Goal: Task Accomplishment & Management: Use online tool/utility

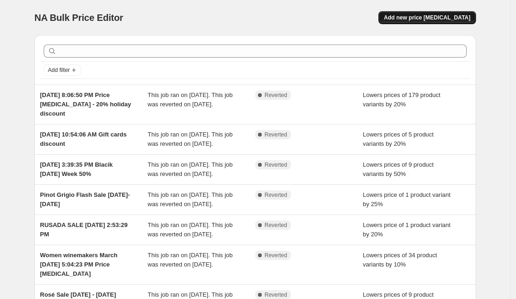
click at [435, 17] on span "Add new price [MEDICAL_DATA]" at bounding box center [427, 17] width 86 height 7
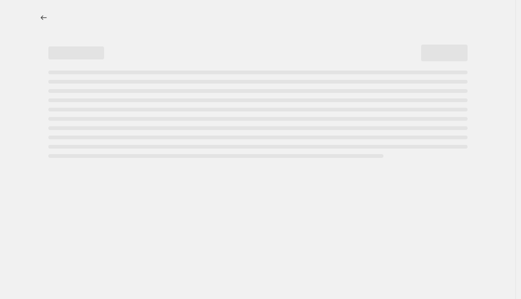
select select "percentage"
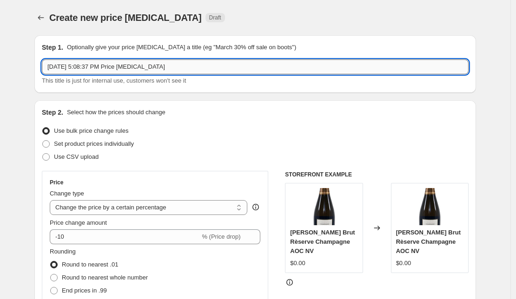
drag, startPoint x: 181, startPoint y: 66, endPoint x: 127, endPoint y: 68, distance: 53.9
click at [127, 68] on input "[DATE] 5:08:37 PM Price [MEDICAL_DATA]" at bounding box center [255, 66] width 426 height 15
click at [92, 68] on input "[DATE] 5:08:37 PM Price [MEDICAL_DATA]" at bounding box center [255, 66] width 426 height 15
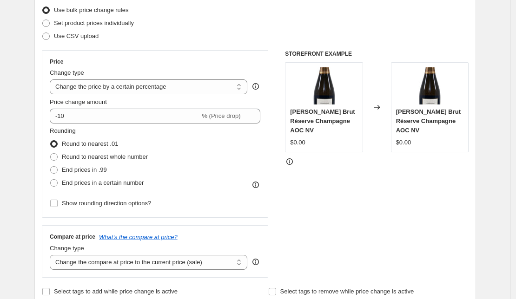
scroll to position [146, 0]
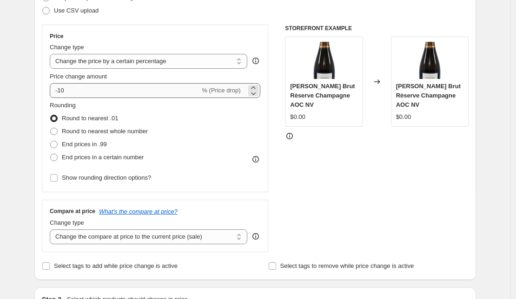
type input "[DATE], 70% discount closeout sale"
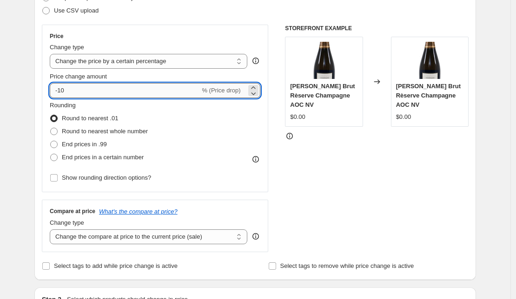
click at [73, 91] on input "-10" at bounding box center [125, 90] width 150 height 15
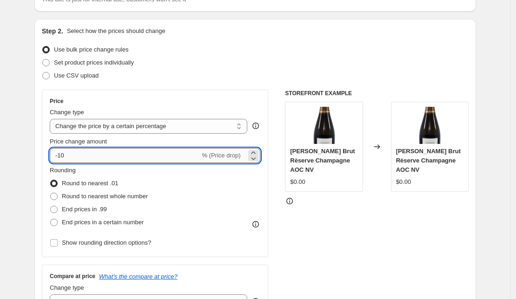
scroll to position [93, 0]
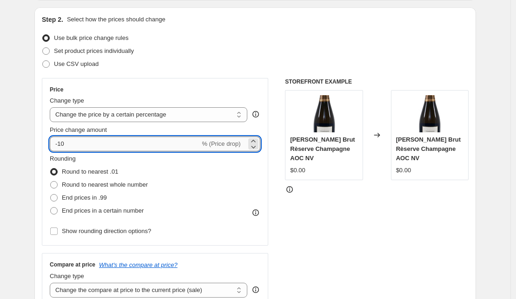
click at [64, 143] on input "-10" at bounding box center [125, 144] width 150 height 15
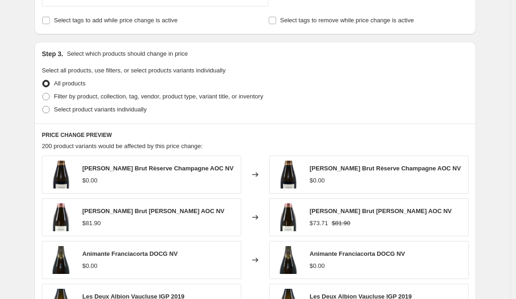
scroll to position [397, 0]
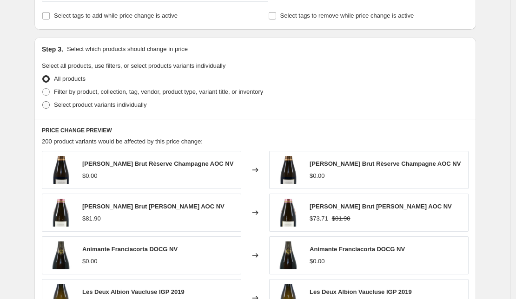
type input "-70"
click at [98, 105] on span "Select product variants individually" at bounding box center [100, 104] width 92 height 7
click at [43, 102] on input "Select product variants individually" at bounding box center [42, 101] width 0 height 0
radio input "true"
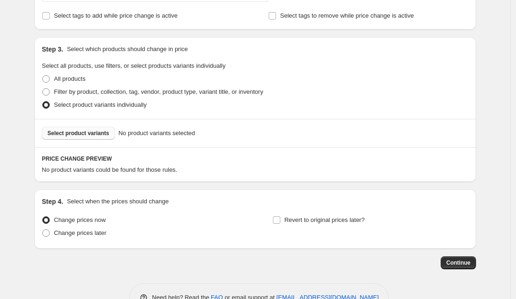
click at [87, 134] on span "Select product variants" at bounding box center [78, 133] width 62 height 7
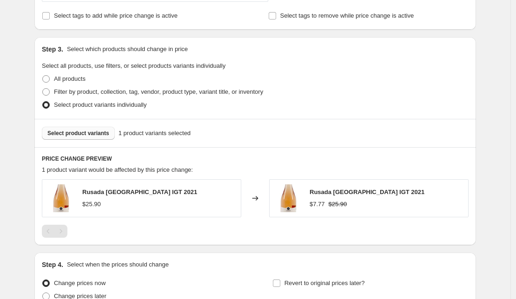
click at [92, 132] on span "Select product variants" at bounding box center [78, 133] width 62 height 7
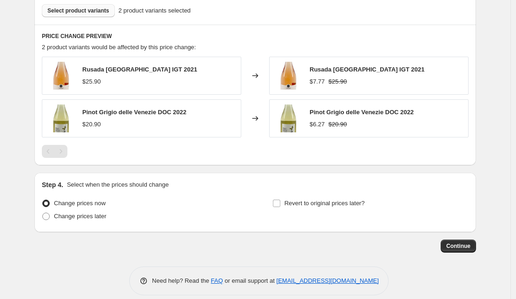
scroll to position [530, 0]
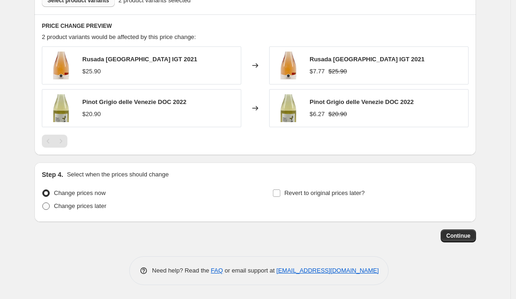
click at [74, 207] on span "Change prices later" at bounding box center [80, 206] width 52 height 7
click at [43, 203] on input "Change prices later" at bounding box center [42, 203] width 0 height 0
radio input "true"
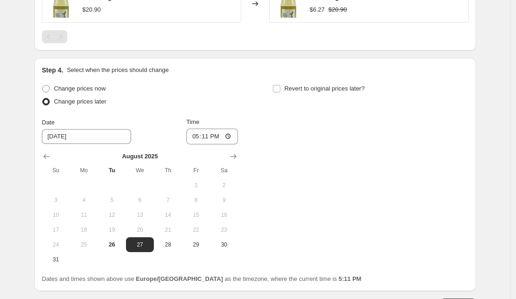
scroll to position [629, 0]
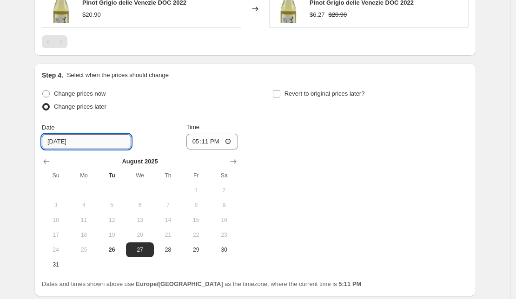
click at [63, 142] on input "[DATE]" at bounding box center [86, 141] width 89 height 15
drag, startPoint x: 62, startPoint y: 141, endPoint x: 49, endPoint y: 140, distance: 13.5
click at [49, 140] on input "[DATE]" at bounding box center [86, 141] width 89 height 15
click at [98, 141] on input "[DATE]" at bounding box center [86, 141] width 89 height 15
type input "[DATE]"
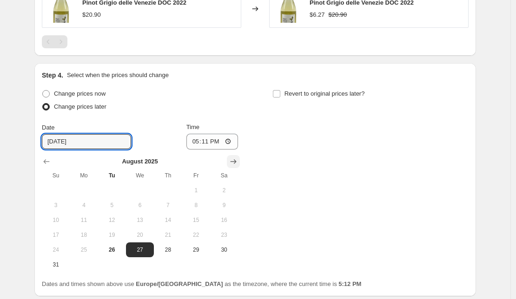
click at [234, 162] on icon "Show next month, September 2025" at bounding box center [233, 161] width 9 height 9
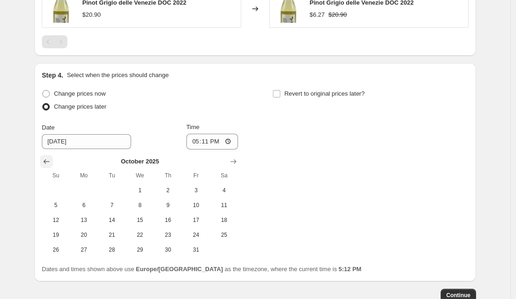
click at [48, 159] on icon "Show previous month, September 2025" at bounding box center [47, 161] width 6 height 5
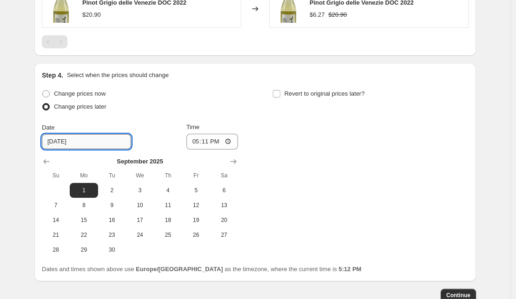
click at [98, 140] on input "[DATE]" at bounding box center [86, 141] width 89 height 15
click at [305, 148] on div "Change prices now Change prices later Date [DATE] Time 17:[DATE] Mo Tu We Th Fr…" at bounding box center [255, 172] width 426 height 170
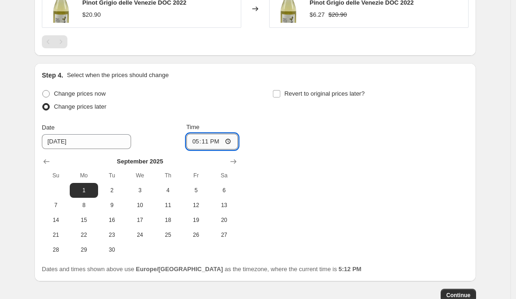
click at [221, 139] on input "17:11" at bounding box center [212, 142] width 52 height 16
click at [221, 141] on input "17:11" at bounding box center [212, 142] width 52 height 16
drag, startPoint x: 221, startPoint y: 141, endPoint x: 207, endPoint y: 141, distance: 13.5
click at [207, 141] on input "17:11" at bounding box center [212, 142] width 52 height 16
click at [207, 142] on input "17:11" at bounding box center [212, 142] width 52 height 16
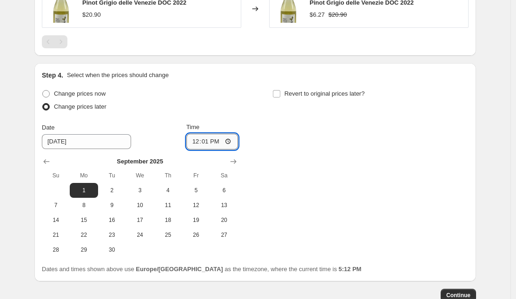
type input "00:01"
click at [302, 164] on div "Change prices now Change prices later Date [DATE] Time 00:[DATE] Mo Tu We Th Fr…" at bounding box center [255, 172] width 426 height 170
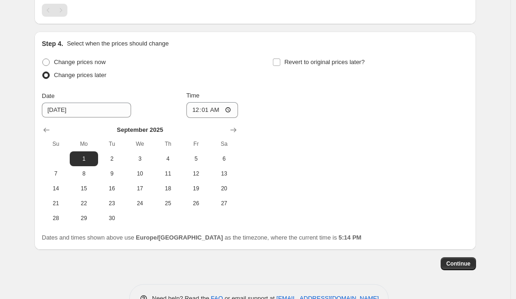
scroll to position [688, 0]
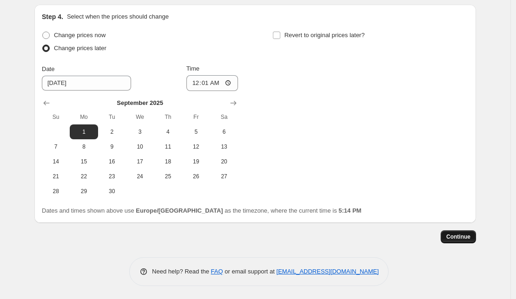
click at [468, 236] on span "Continue" at bounding box center [458, 236] width 24 height 7
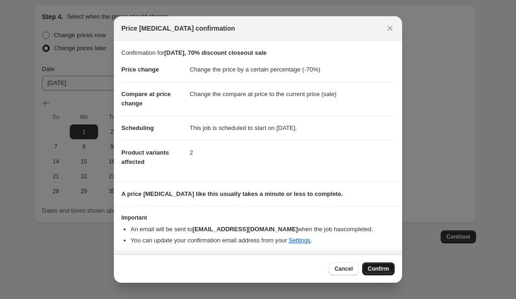
click at [380, 270] on span "Confirm" at bounding box center [377, 268] width 21 height 7
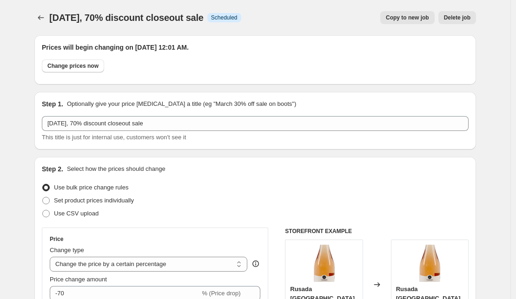
click at [410, 19] on span "Copy to new job" at bounding box center [407, 17] width 43 height 7
select select "percentage"
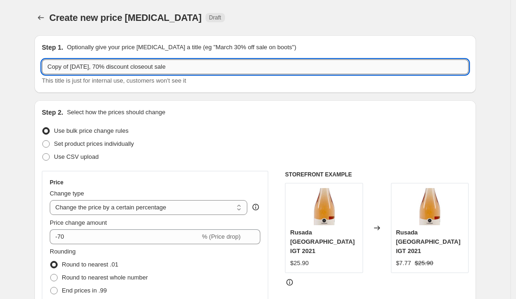
click at [119, 66] on input "Copy of [DATE], 70% discount closeout sale" at bounding box center [255, 66] width 426 height 15
click at [75, 68] on input "Copy of [DATE], 60% discount closeout sale" at bounding box center [255, 66] width 426 height 15
drag, startPoint x: 75, startPoint y: 68, endPoint x: 21, endPoint y: 68, distance: 53.4
click at [42, 68] on input "Copy of [DATE], 60% discount closeout sale" at bounding box center [255, 66] width 426 height 15
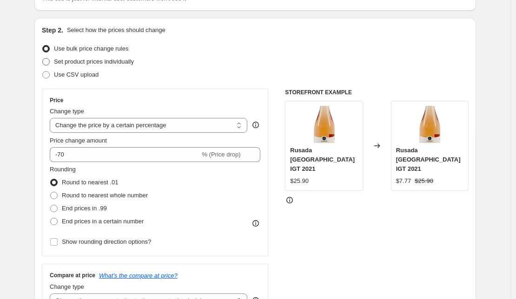
scroll to position [80, 0]
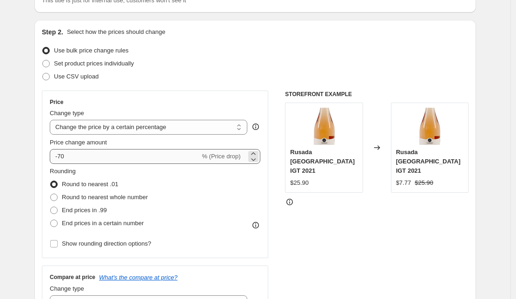
type input "[DATE], 60% discount closeout sale"
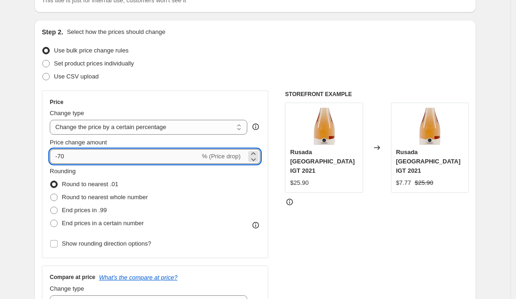
click at [64, 157] on input "-70" at bounding box center [125, 156] width 150 height 15
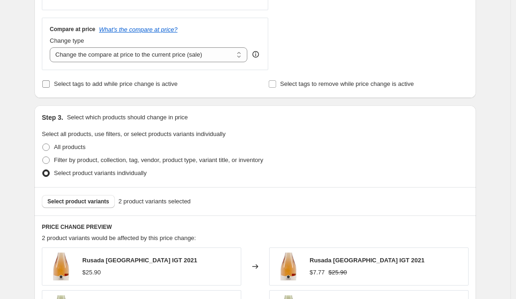
scroll to position [334, 0]
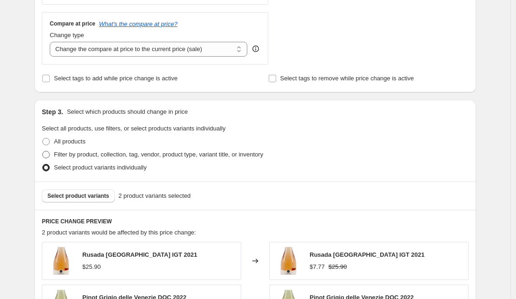
type input "-60"
click at [139, 154] on span "Filter by product, collection, tag, vendor, product type, variant title, or inv…" at bounding box center [158, 154] width 209 height 7
click at [43, 151] on input "Filter by product, collection, tag, vendor, product type, variant title, or inv…" at bounding box center [42, 151] width 0 height 0
radio input "true"
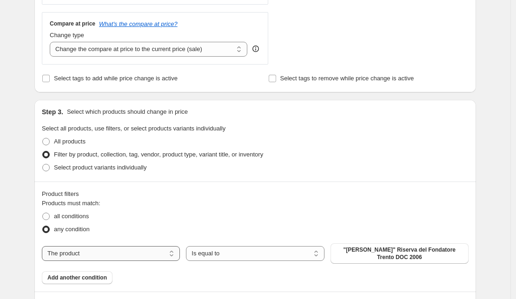
click at [42, 246] on select "The product The product's collection The product's tag The product's vendor The…" at bounding box center [111, 253] width 138 height 15
select select "collection"
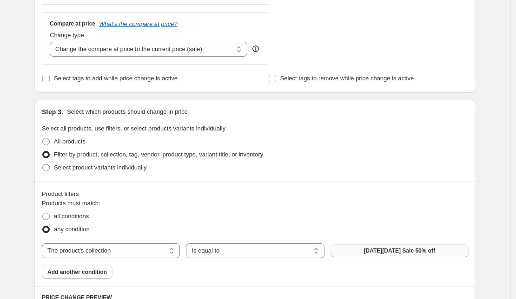
click at [393, 252] on span "[DATE][DATE] Sale 50% off" at bounding box center [400, 250] width 72 height 7
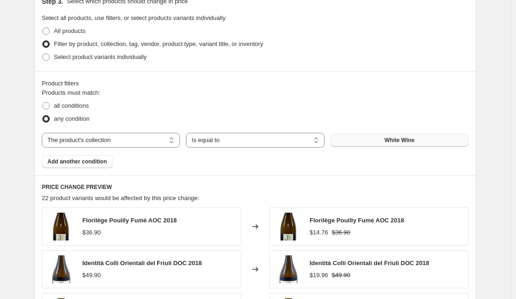
scroll to position [446, 0]
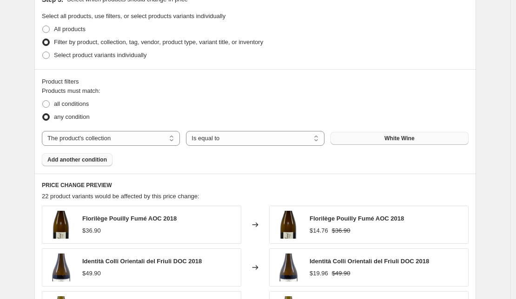
click at [70, 161] on span "Add another condition" at bounding box center [76, 159] width 59 height 7
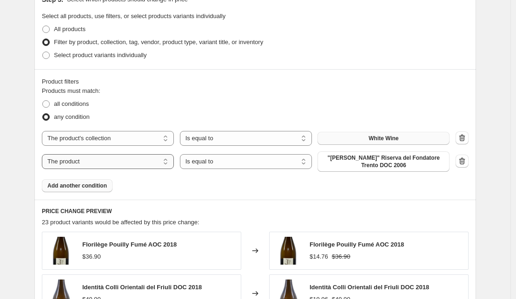
select select "collection"
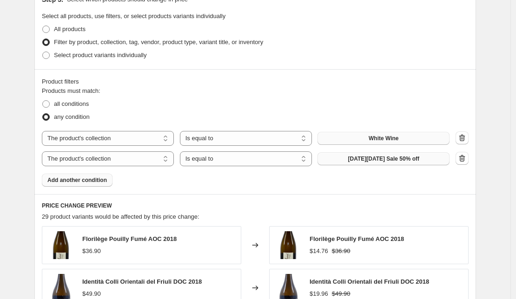
click at [388, 161] on span "[DATE][DATE] Sale 50% off" at bounding box center [383, 158] width 72 height 7
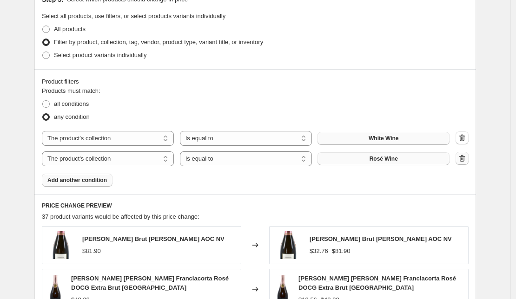
click at [465, 156] on icon "button" at bounding box center [461, 158] width 9 height 9
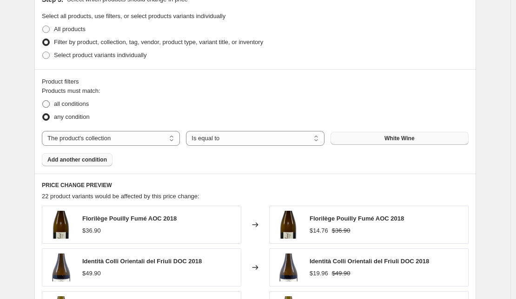
click at [47, 100] on span at bounding box center [46, 104] width 8 height 8
click at [43, 100] on input "all conditions" at bounding box center [42, 100] width 0 height 0
radio input "true"
click at [91, 162] on span "Add another condition" at bounding box center [76, 159] width 59 height 7
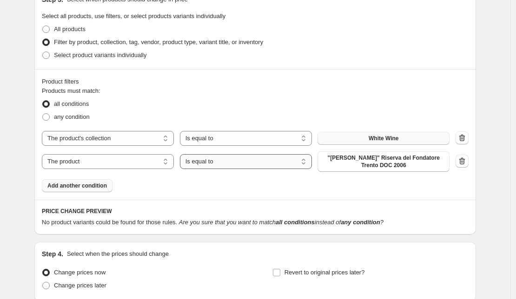
select select "not_equal"
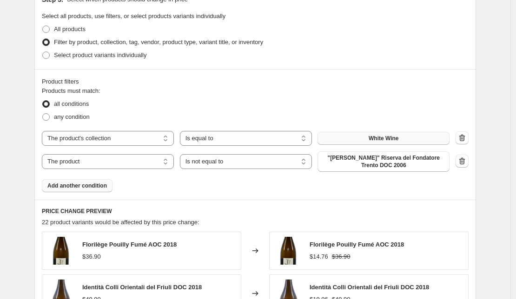
click at [386, 160] on span ""[PERSON_NAME]" Riserva del Fondatore Trento DOC 2006" at bounding box center [383, 161] width 121 height 15
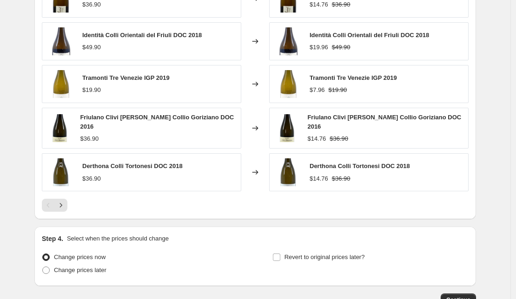
scroll to position [754, 0]
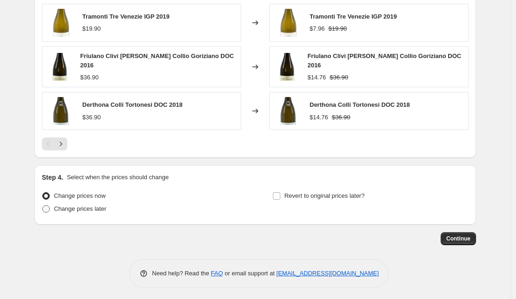
click at [70, 205] on span "Change prices later" at bounding box center [80, 208] width 52 height 7
click at [43, 205] on input "Change prices later" at bounding box center [42, 205] width 0 height 0
radio input "true"
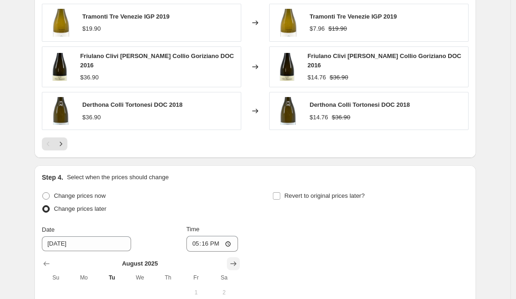
click at [235, 262] on icon "Show next month, September 2025" at bounding box center [233, 264] width 6 height 5
click at [87, 289] on span "1" at bounding box center [83, 292] width 20 height 7
type input "[DATE]"
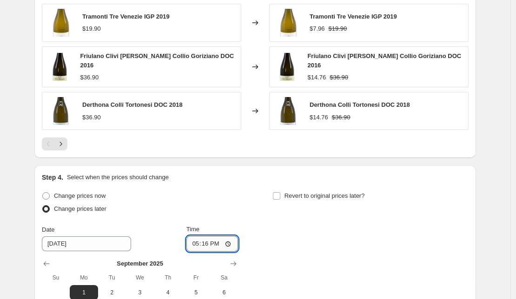
click at [220, 241] on input "17:16" at bounding box center [212, 244] width 52 height 16
click at [218, 241] on input "17:16" at bounding box center [212, 244] width 52 height 16
click at [203, 241] on input "17:16" at bounding box center [212, 244] width 52 height 16
type input "00:01"
click at [305, 238] on div "Change prices now Change prices later Date [DATE] Time 00:[DATE] Mo Tu We Th Fr…" at bounding box center [255, 275] width 426 height 170
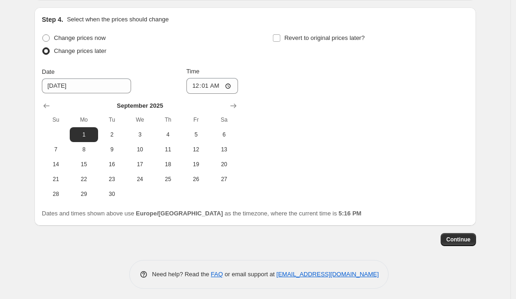
scroll to position [909, 0]
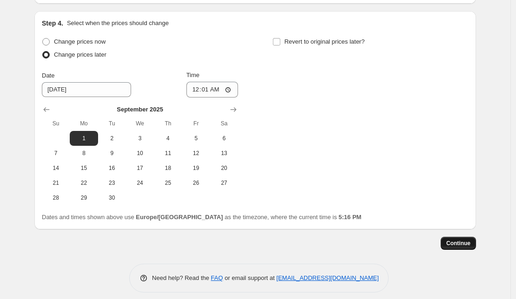
click at [461, 240] on span "Continue" at bounding box center [458, 243] width 24 height 7
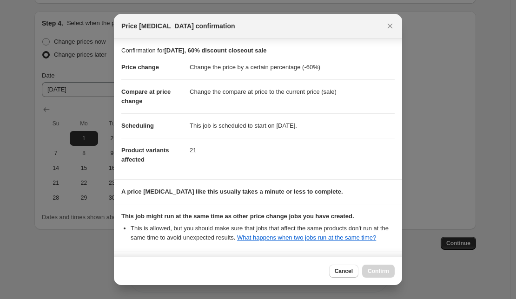
scroll to position [91, 0]
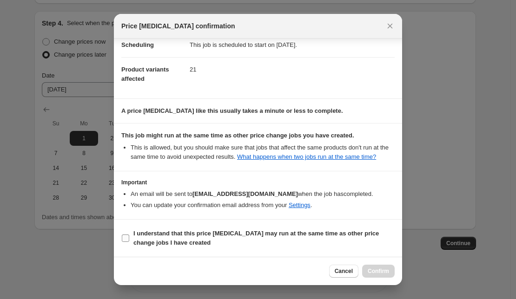
click at [123, 238] on input "I understand that this price [MEDICAL_DATA] may run at the same time as other p…" at bounding box center [125, 238] width 7 height 7
checkbox input "true"
click at [380, 273] on span "Confirm" at bounding box center [377, 271] width 21 height 7
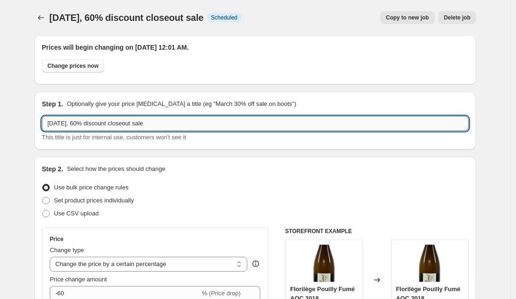
click at [107, 124] on input "[DATE], 60% discount closeout sale" at bounding box center [255, 123] width 426 height 15
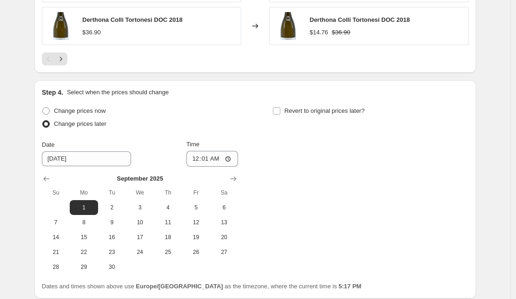
scroll to position [969, 0]
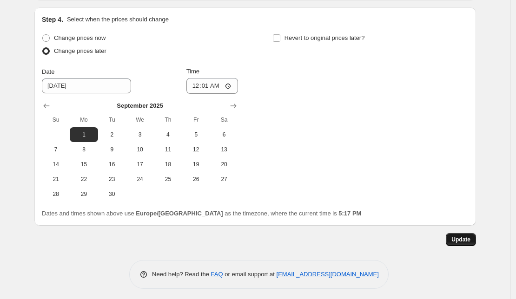
type input "[DATE], 60% WHITES discount closeout sale"
click at [470, 236] on span "Update" at bounding box center [460, 239] width 19 height 7
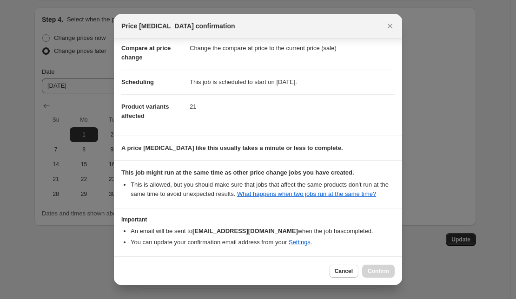
scroll to position [91, 0]
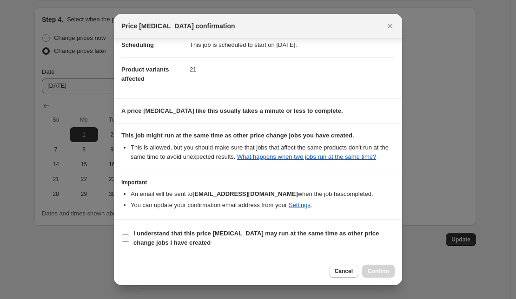
click at [125, 238] on input "I understand that this price [MEDICAL_DATA] may run at the same time as other p…" at bounding box center [125, 238] width 7 height 7
checkbox input "true"
click at [381, 270] on span "Confirm" at bounding box center [377, 271] width 21 height 7
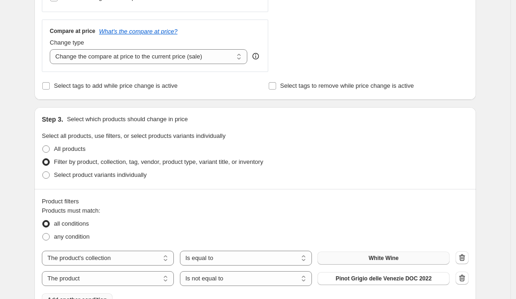
scroll to position [0, 0]
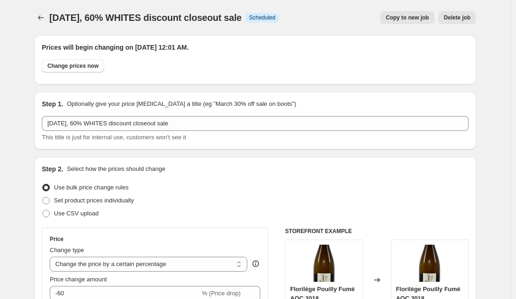
click at [415, 18] on span "Copy to new job" at bounding box center [407, 17] width 43 height 7
select select "percentage"
select select "collection"
select select "not_equal"
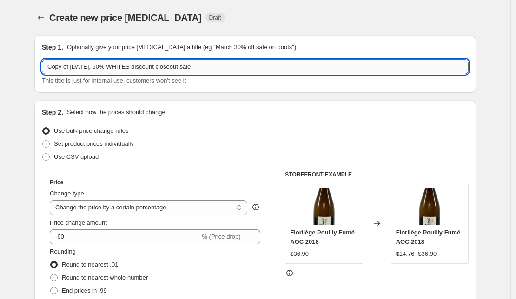
click at [142, 67] on input "Copy of [DATE], 60% WHITES discount closeout sale" at bounding box center [255, 66] width 426 height 15
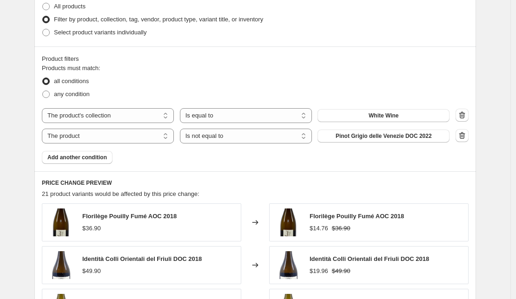
scroll to position [488, 0]
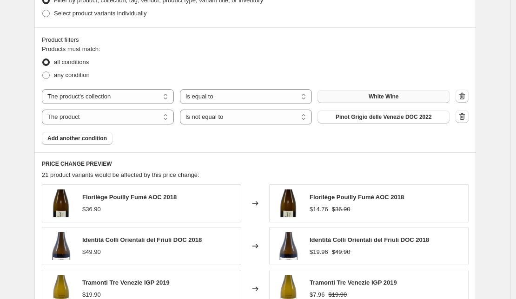
type input "Copy of [DATE], 60% ROSE discount closeout sale"
click at [391, 97] on span "White Wine" at bounding box center [383, 96] width 30 height 7
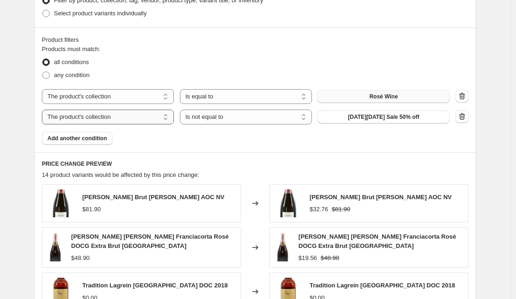
select select "product"
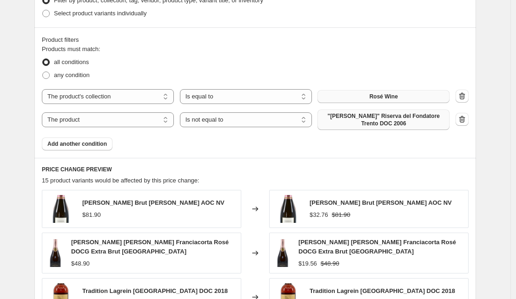
click at [369, 119] on span ""[PERSON_NAME]" Riserva del Fondatore Trento DOC 2006" at bounding box center [383, 119] width 121 height 15
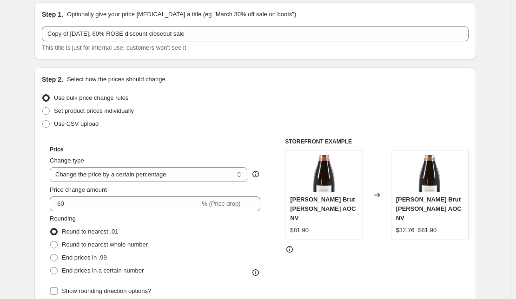
scroll to position [0, 0]
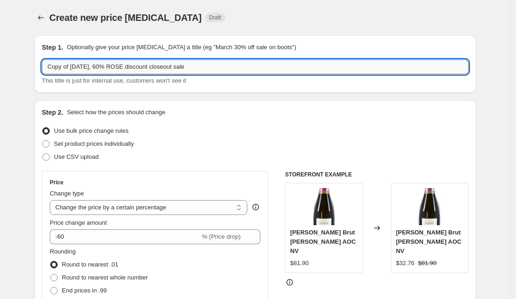
click at [75, 67] on input "Copy of [DATE], 60% ROSE discount closeout sale" at bounding box center [255, 66] width 426 height 15
drag, startPoint x: 75, startPoint y: 67, endPoint x: 4, endPoint y: 67, distance: 71.1
click at [42, 67] on input "Copy of [DATE], 60% ROSE discount closeout sale" at bounding box center [255, 66] width 426 height 15
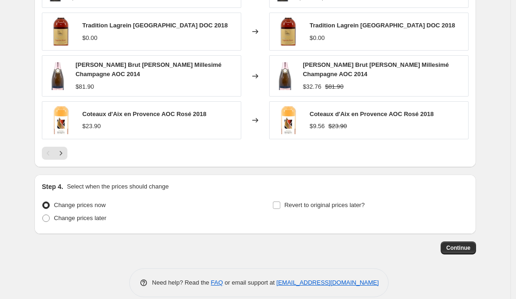
scroll to position [760, 0]
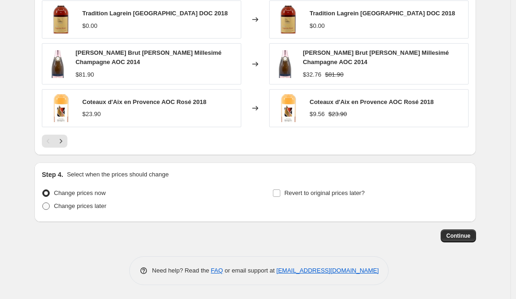
type input "[DATE], 60% ROSE discount closeout sale"
click at [100, 205] on span "Change prices later" at bounding box center [80, 206] width 52 height 7
click at [43, 203] on input "Change prices later" at bounding box center [42, 203] width 0 height 0
radio input "true"
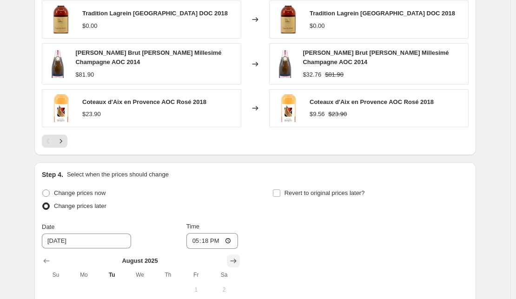
click at [234, 257] on icon "Show next month, September 2025" at bounding box center [233, 260] width 9 height 9
click at [88, 286] on span "1" at bounding box center [83, 289] width 20 height 7
type input "[DATE]"
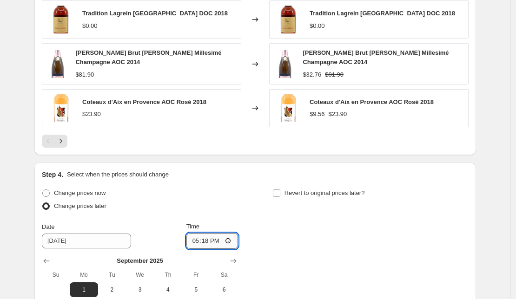
click at [206, 241] on input "17:18" at bounding box center [212, 241] width 52 height 16
click at [228, 242] on input "12:01" at bounding box center [212, 241] width 52 height 16
type input "00:01"
click at [304, 246] on div "Change prices now Change prices later Date [DATE] Time 00:[DATE] Mo Tu We Th Fr…" at bounding box center [255, 272] width 426 height 170
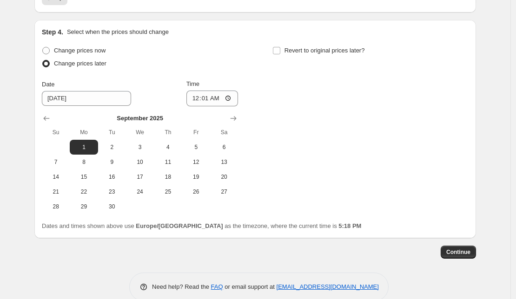
scroll to position [918, 0]
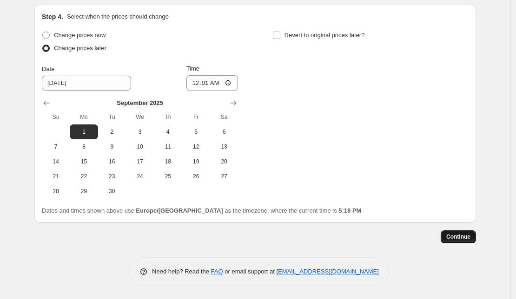
click at [460, 235] on span "Continue" at bounding box center [458, 236] width 24 height 7
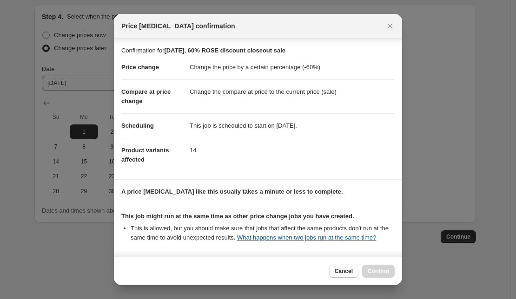
scroll to position [91, 0]
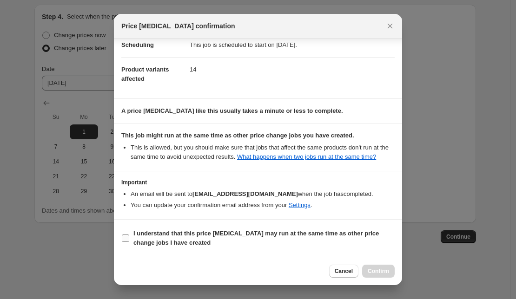
click at [126, 238] on input "I understand that this price [MEDICAL_DATA] may run at the same time as other p…" at bounding box center [125, 238] width 7 height 7
checkbox input "true"
click at [384, 272] on span "Confirm" at bounding box center [377, 271] width 21 height 7
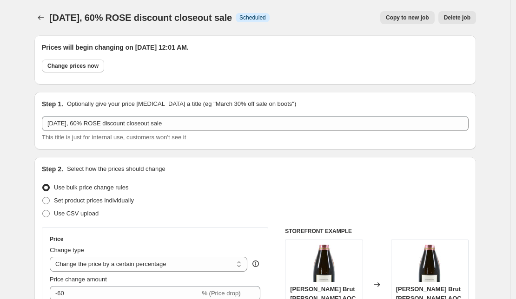
click at [420, 18] on span "Copy to new job" at bounding box center [407, 17] width 43 height 7
select select "percentage"
select select "collection"
select select "not_equal"
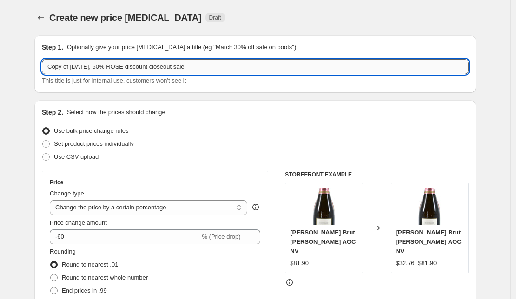
click at [74, 70] on input "Copy of [DATE], 60% ROSE discount closeout sale" at bounding box center [255, 66] width 426 height 15
drag, startPoint x: 74, startPoint y: 70, endPoint x: 13, endPoint y: 69, distance: 61.8
click at [42, 69] on input "Copy of [DATE], 60% ROSE discount closeout sale" at bounding box center [255, 66] width 426 height 15
click at [95, 67] on input "[DATE], 60% ROSE discount closeout sale" at bounding box center [255, 66] width 426 height 15
click at [115, 67] on input "[DATE], 50% ROSE discount closeout sale" at bounding box center [255, 66] width 426 height 15
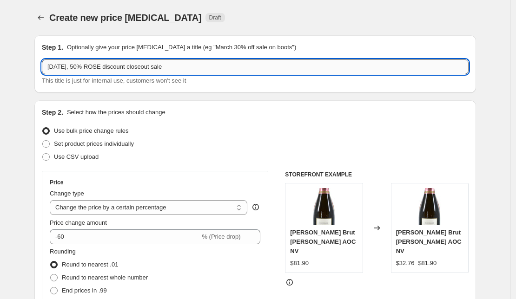
click at [115, 67] on input "[DATE], 50% ROSE discount closeout sale" at bounding box center [255, 66] width 426 height 15
type input "[DATE], 50% REDS discount closeout sale"
click at [208, 119] on div "Step 2. Select how the prices should change Use bulk price change rules Set pro…" at bounding box center [255, 263] width 426 height 311
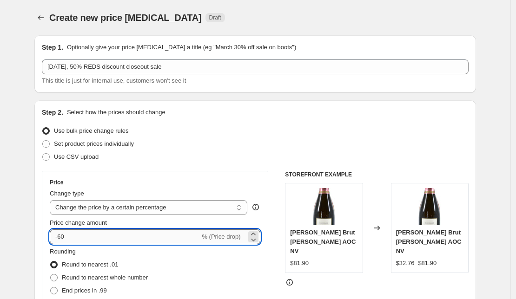
click at [65, 239] on input "-60" at bounding box center [125, 236] width 150 height 15
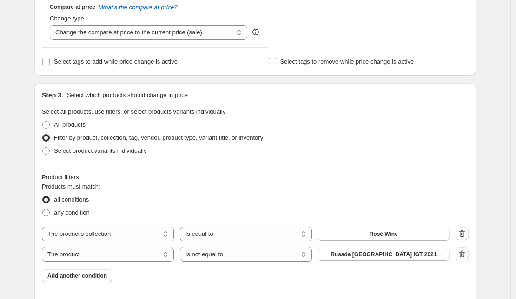
scroll to position [357, 0]
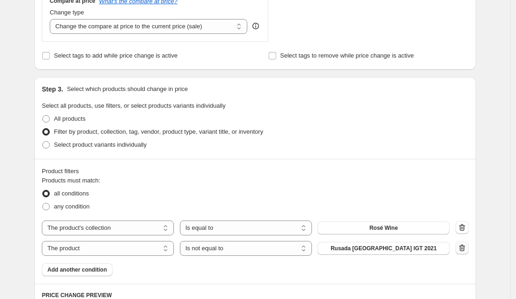
type input "-50"
click at [465, 249] on icon "button" at bounding box center [461, 247] width 9 height 9
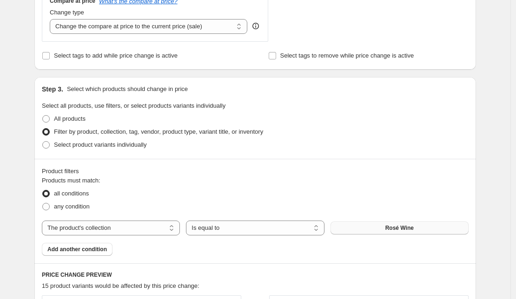
click at [407, 228] on span "Rosé Wine" at bounding box center [399, 227] width 28 height 7
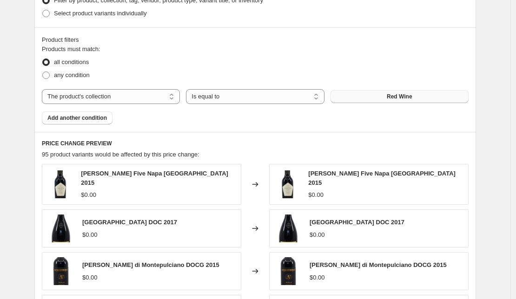
scroll to position [475, 0]
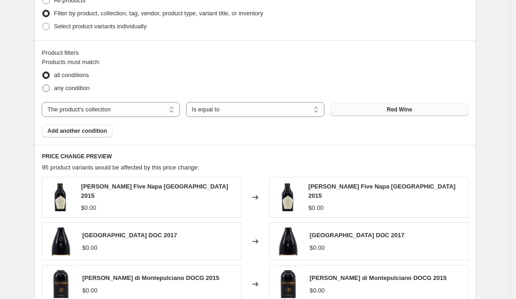
click at [48, 88] on span at bounding box center [45, 88] width 7 height 7
click at [43, 85] on input "any condition" at bounding box center [42, 85] width 0 height 0
radio input "true"
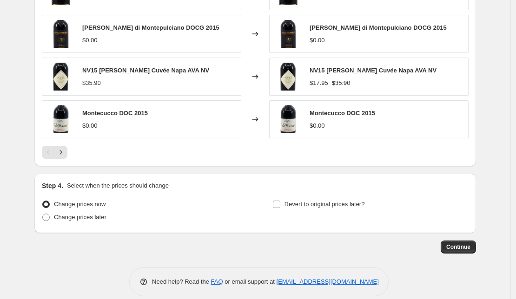
scroll to position [727, 0]
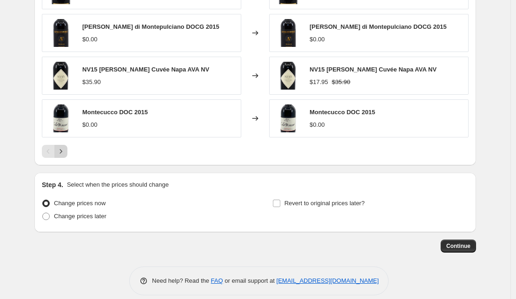
click at [65, 147] on icon "Next" at bounding box center [60, 151] width 9 height 9
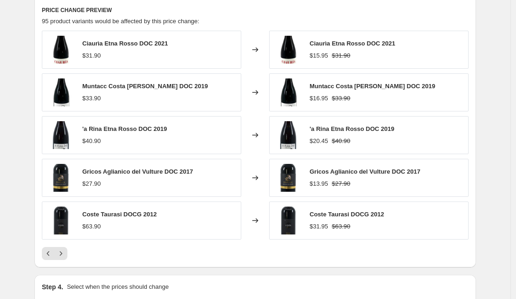
scroll to position [608, 0]
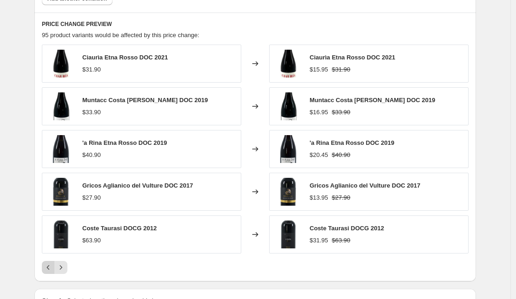
click at [50, 265] on icon "Previous" at bounding box center [48, 267] width 9 height 9
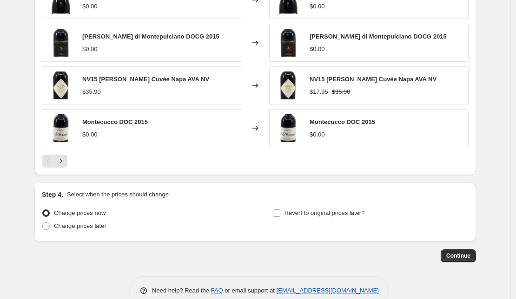
scroll to position [734, 0]
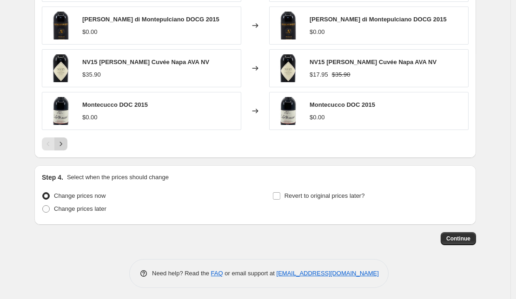
click at [63, 139] on icon "Next" at bounding box center [60, 143] width 9 height 9
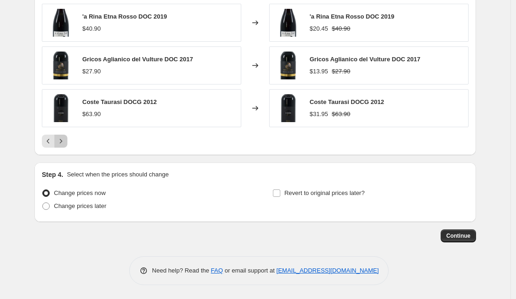
click at [63, 139] on icon "Next" at bounding box center [60, 141] width 9 height 9
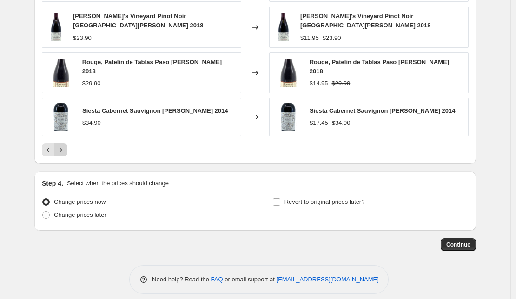
click at [63, 144] on button "Next" at bounding box center [60, 150] width 13 height 13
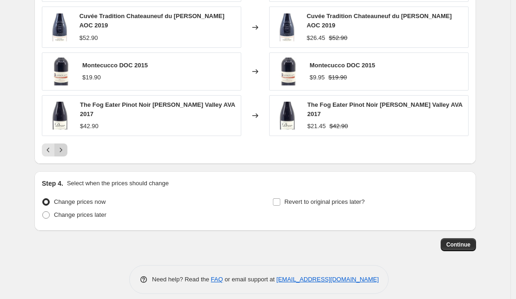
click at [63, 145] on icon "Next" at bounding box center [60, 149] width 9 height 9
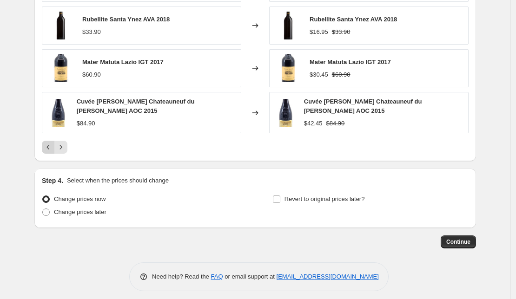
click at [49, 148] on icon "Previous" at bounding box center [48, 147] width 9 height 9
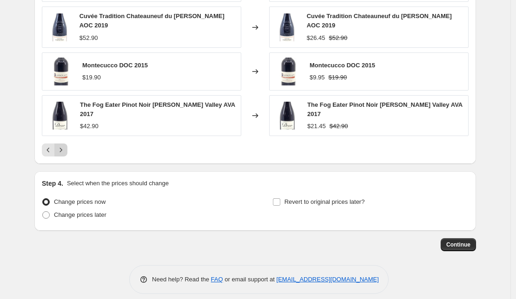
click at [65, 145] on icon "Next" at bounding box center [60, 149] width 9 height 9
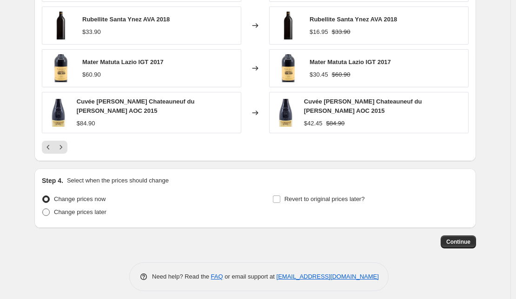
click at [85, 212] on span "Change prices later" at bounding box center [80, 212] width 52 height 7
click at [43, 209] on input "Change prices later" at bounding box center [42, 209] width 0 height 0
radio input "true"
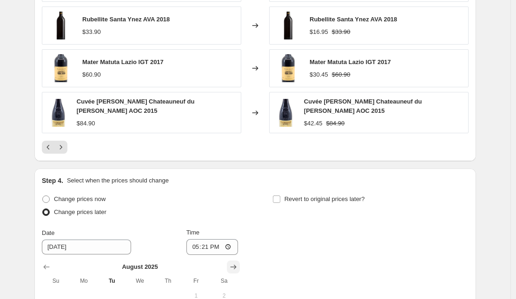
click at [236, 264] on icon "Show next month, September 2025" at bounding box center [233, 266] width 9 height 9
click at [85, 294] on span "1" at bounding box center [83, 295] width 20 height 7
type input "[DATE]"
click at [206, 247] on input "17:21" at bounding box center [212, 247] width 52 height 16
click at [217, 246] on input "12:21" at bounding box center [212, 247] width 52 height 16
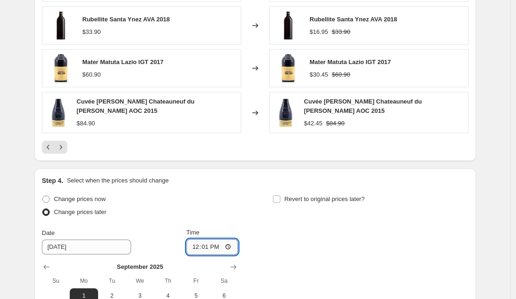
click at [217, 246] on input "12:01" at bounding box center [212, 247] width 52 height 16
click at [228, 246] on input "12:01" at bounding box center [212, 247] width 52 height 16
type input "00:01"
click at [228, 246] on input "00:01" at bounding box center [212, 247] width 52 height 16
click at [347, 239] on div "Change prices now Change prices later Date [DATE] Time 00:[DATE] Mo Tu We Th Fr…" at bounding box center [255, 278] width 426 height 170
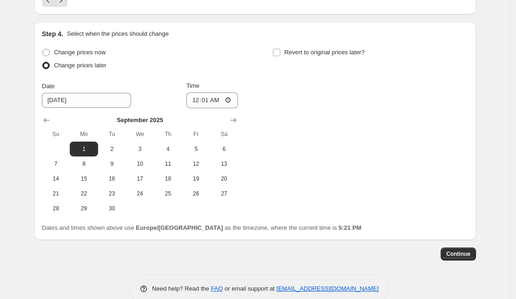
scroll to position [898, 0]
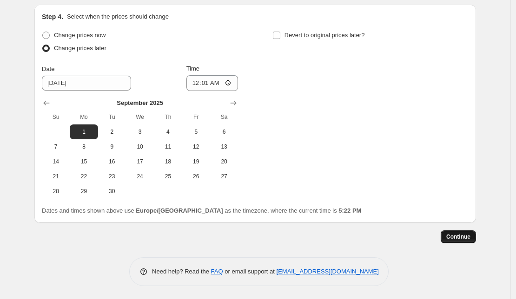
click at [462, 236] on span "Continue" at bounding box center [458, 236] width 24 height 7
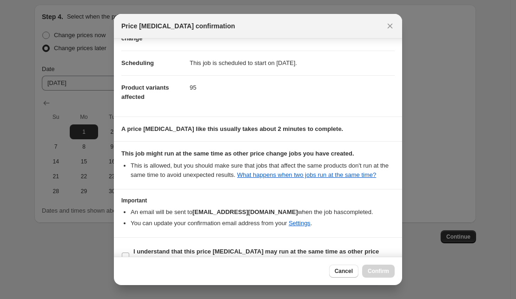
scroll to position [91, 0]
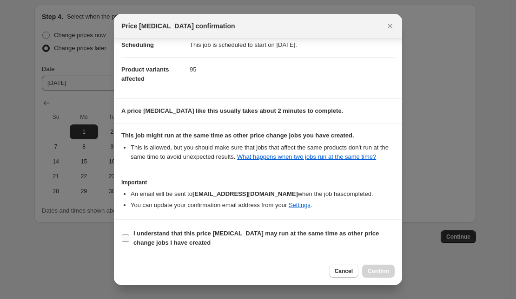
click at [126, 237] on input "I understand that this price [MEDICAL_DATA] may run at the same time as other p…" at bounding box center [125, 238] width 7 height 7
checkbox input "true"
click at [381, 270] on span "Confirm" at bounding box center [377, 271] width 21 height 7
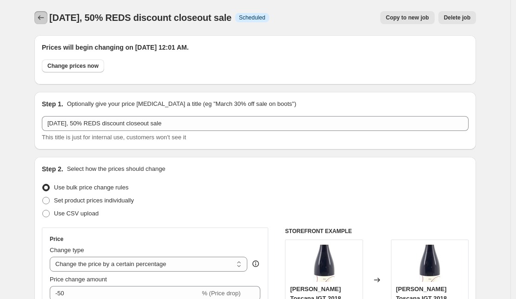
click at [44, 15] on icon "Price change jobs" at bounding box center [40, 17] width 9 height 9
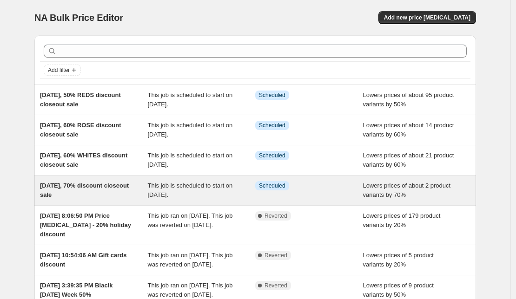
click at [119, 194] on div "[DATE], 70% discount closeout sale" at bounding box center [94, 190] width 108 height 19
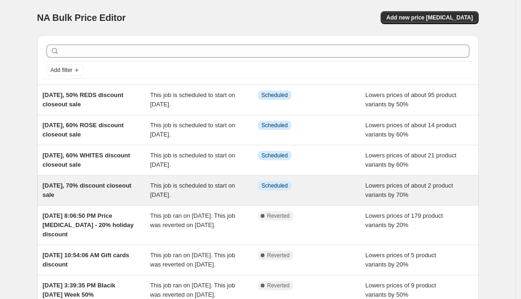
select select "percentage"
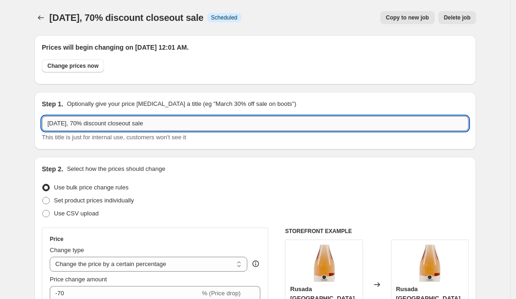
click at [93, 124] on input "[DATE], 70% discount closeout sale" at bounding box center [255, 123] width 426 height 15
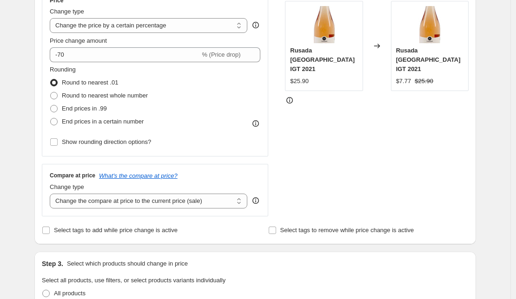
scroll to position [744, 0]
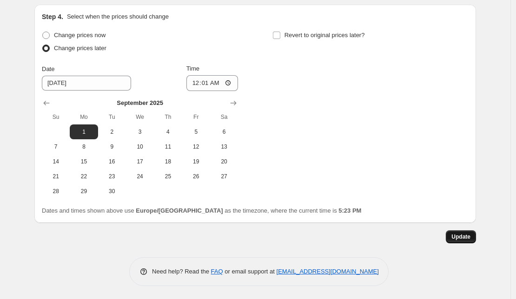
type input "[DATE], RUSADA 70% discount closeout sale"
click at [470, 239] on span "Update" at bounding box center [460, 236] width 19 height 7
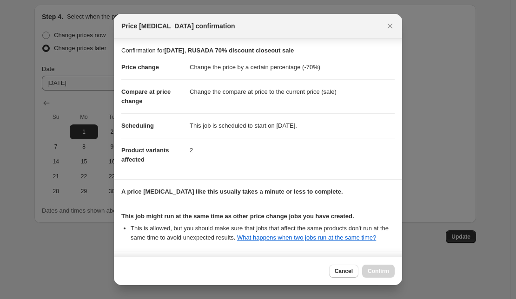
scroll to position [91, 0]
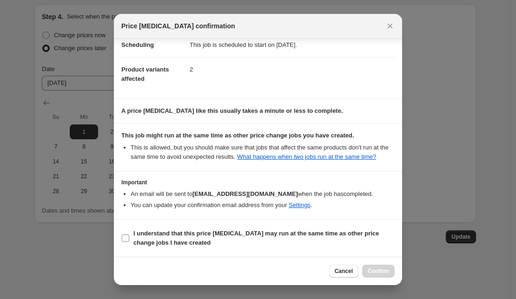
click at [126, 238] on input "I understand that this price [MEDICAL_DATA] may run at the same time as other p…" at bounding box center [125, 238] width 7 height 7
checkbox input "true"
click at [380, 273] on span "Confirm" at bounding box center [377, 271] width 21 height 7
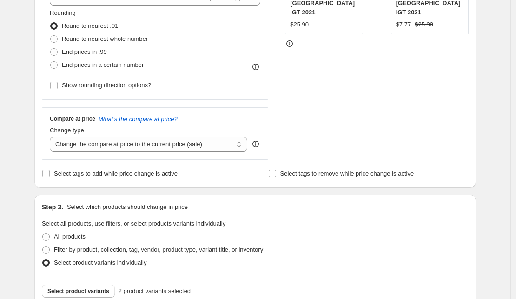
scroll to position [0, 0]
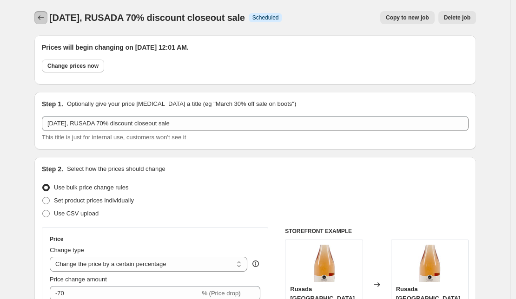
click at [42, 19] on icon "Price change jobs" at bounding box center [40, 17] width 9 height 9
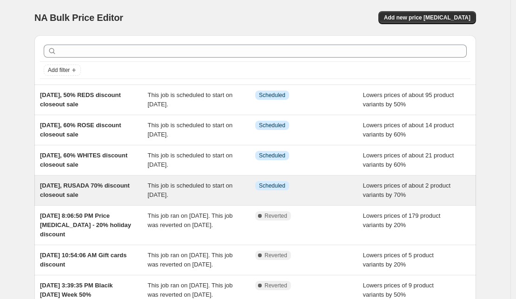
click at [100, 185] on span "[DATE], RUSADA 70% discount closeout sale" at bounding box center [85, 190] width 90 height 16
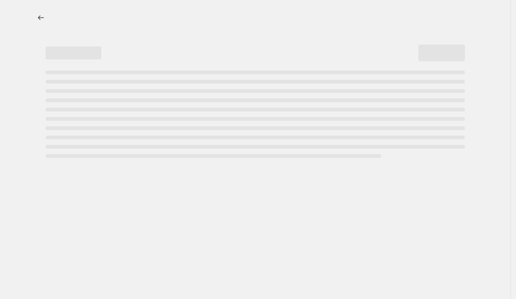
select select "percentage"
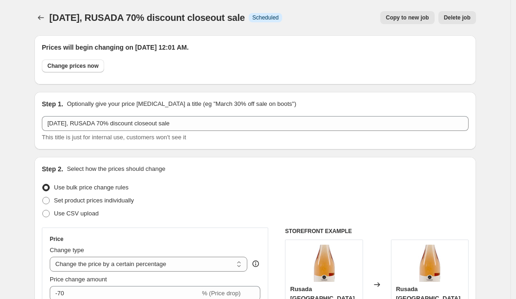
click at [413, 17] on span "Copy to new job" at bounding box center [407, 17] width 43 height 7
select select "percentage"
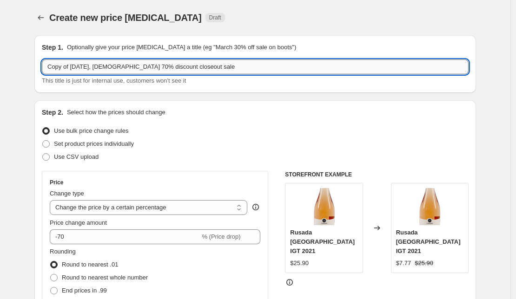
click at [76, 68] on input "Copy of [DATE], [DEMOGRAPHIC_DATA] 70% discount closeout sale" at bounding box center [255, 66] width 426 height 15
click at [72, 68] on input "Copy of [DATE], [DEMOGRAPHIC_DATA] 70% discount closeout sale" at bounding box center [255, 66] width 426 height 15
drag, startPoint x: 73, startPoint y: 68, endPoint x: 31, endPoint y: 66, distance: 42.3
click at [42, 66] on input "Copy of [DATE], [DEMOGRAPHIC_DATA] 70% discount closeout sale" at bounding box center [255, 66] width 426 height 15
click at [103, 64] on input "[DATE], RUSADA 70% discount closeout sale" at bounding box center [255, 66] width 426 height 15
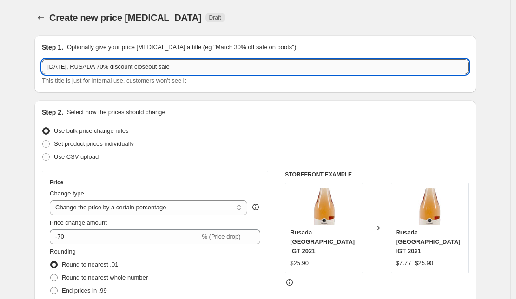
click at [103, 64] on input "[DATE], RUSADA 70% discount closeout sale" at bounding box center [255, 66] width 426 height 15
type input "[DATE], PINOT 70% discount closeout sale"
click at [43, 19] on icon "Price change jobs" at bounding box center [40, 17] width 9 height 9
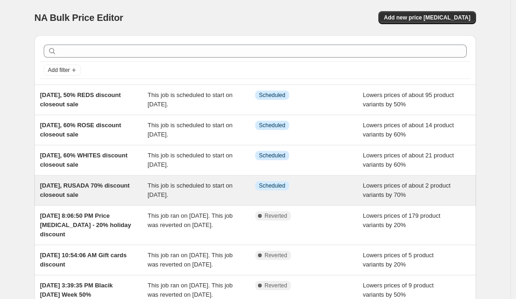
click at [96, 186] on span "[DATE], RUSADA 70% discount closeout sale" at bounding box center [85, 190] width 90 height 16
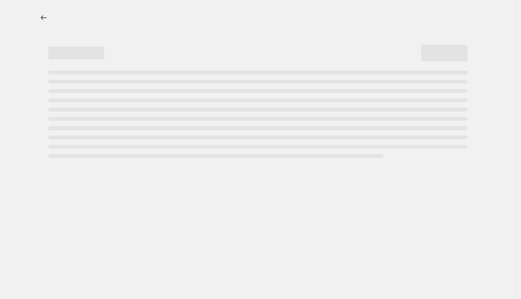
select select "percentage"
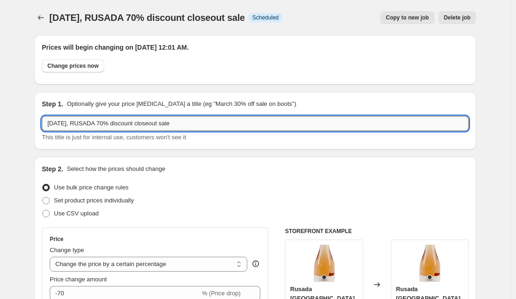
click at [115, 125] on input "[DATE], RUSADA 70% discount closeout sale" at bounding box center [255, 123] width 426 height 15
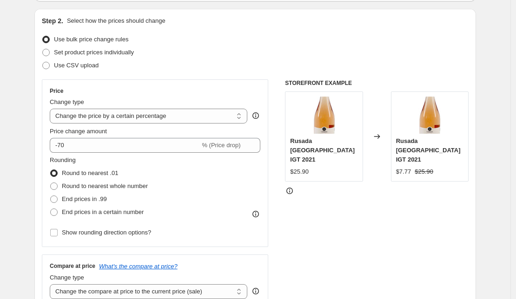
scroll to position [149, 0]
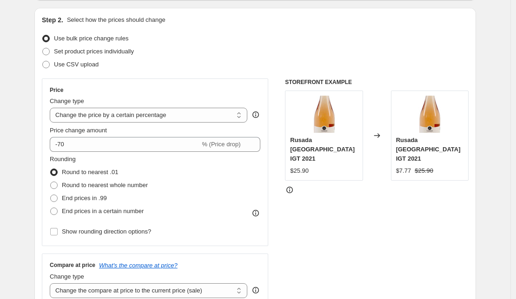
type input "[DATE], RUSADA/PINOT 70% discount closeout sale"
click at [293, 185] on icon at bounding box center [289, 189] width 9 height 9
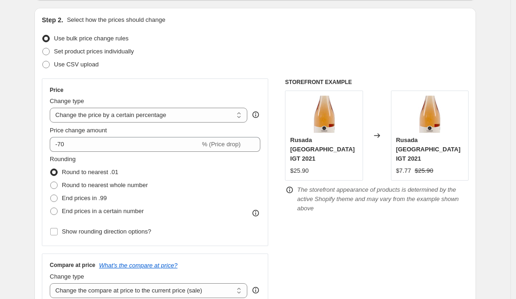
click at [348, 243] on div "STOREFRONT EXAMPLE Rusada Toscana IGT 2021 $25.90 Changed to Rusada Toscana IGT…" at bounding box center [376, 193] width 183 height 228
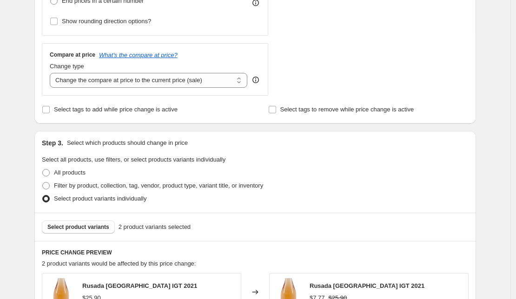
scroll to position [744, 0]
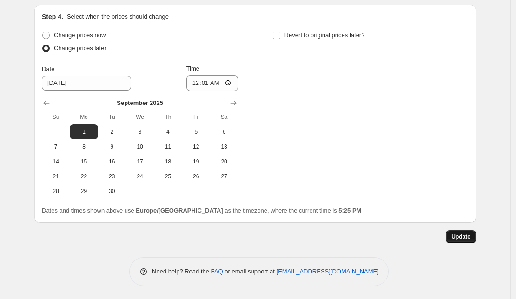
click at [466, 236] on span "Update" at bounding box center [460, 236] width 19 height 7
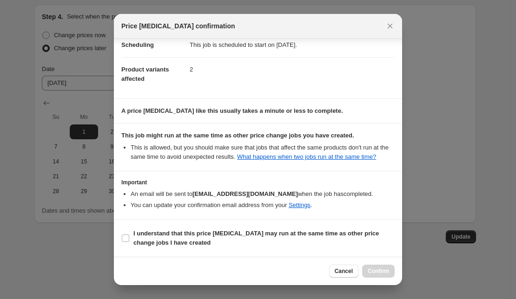
scroll to position [91, 0]
click at [124, 238] on input "I understand that this price [MEDICAL_DATA] may run at the same time as other p…" at bounding box center [125, 238] width 7 height 7
checkbox input "true"
click at [386, 272] on span "Confirm" at bounding box center [377, 271] width 21 height 7
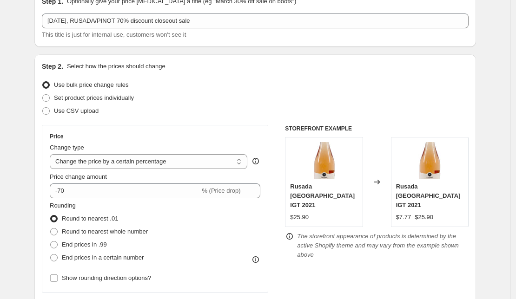
scroll to position [0, 0]
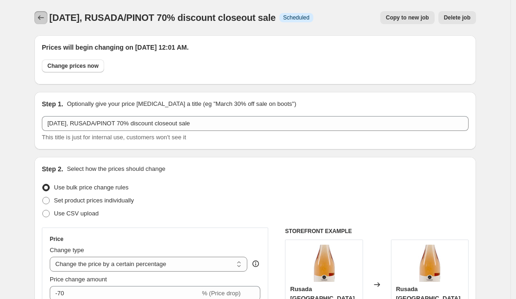
click at [46, 19] on icon "Price change jobs" at bounding box center [40, 17] width 9 height 9
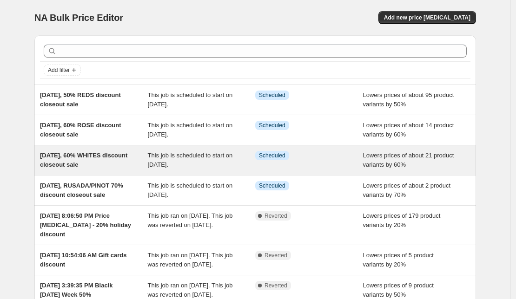
click at [89, 157] on span "[DATE], 60% WHITES discount closeout sale" at bounding box center [83, 160] width 87 height 16
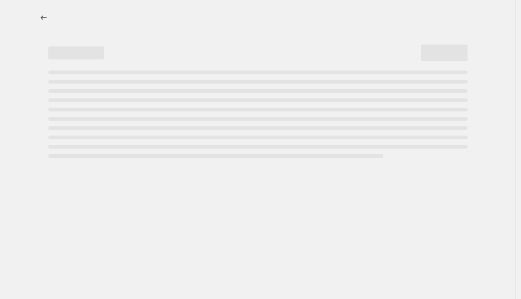
select select "percentage"
select select "collection"
select select "not_equal"
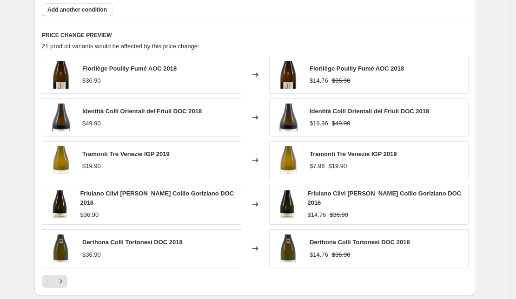
scroll to position [683, 0]
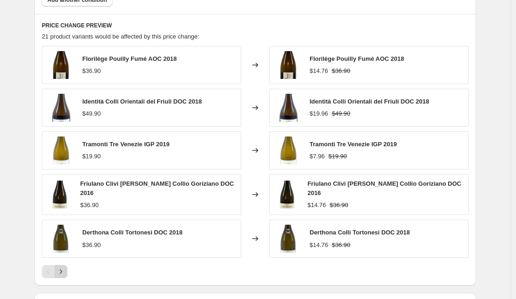
click at [63, 270] on icon "Next" at bounding box center [60, 271] width 9 height 9
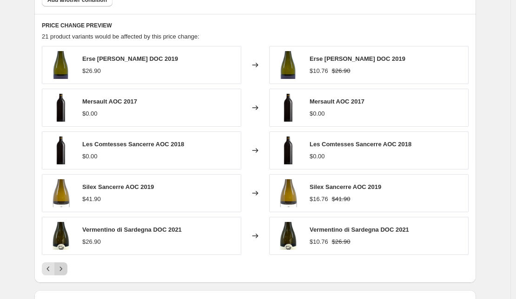
click at [63, 269] on icon "Next" at bounding box center [60, 268] width 9 height 9
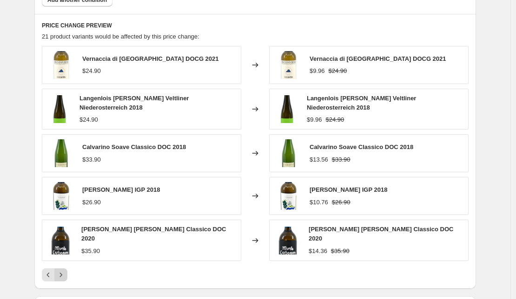
click at [63, 270] on icon "Next" at bounding box center [60, 274] width 9 height 9
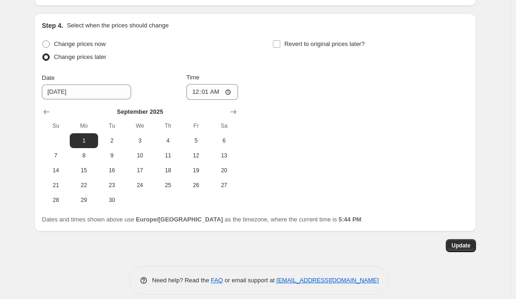
scroll to position [972, 0]
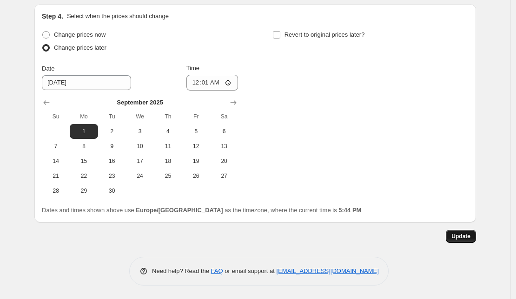
click at [468, 237] on span "Update" at bounding box center [460, 236] width 19 height 7
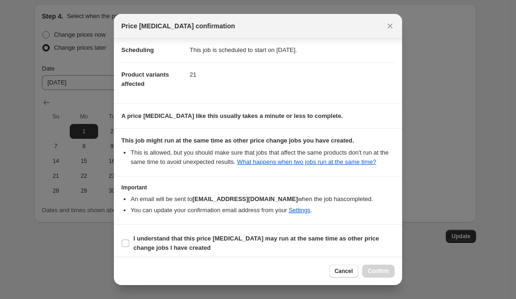
scroll to position [91, 0]
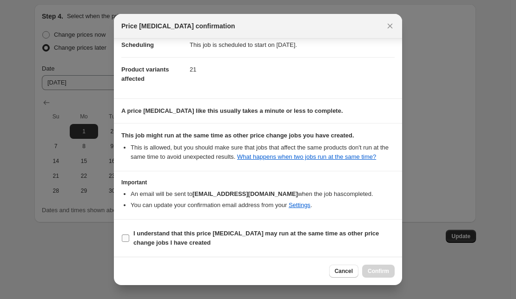
click at [124, 240] on input "I understand that this price [MEDICAL_DATA] may run at the same time as other p…" at bounding box center [125, 238] width 7 height 7
checkbox input "true"
click at [379, 267] on button "Confirm" at bounding box center [378, 271] width 33 height 13
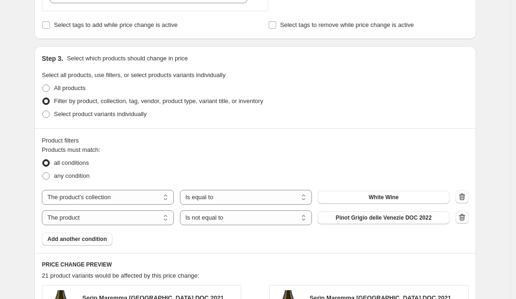
scroll to position [0, 0]
